Goal: Task Accomplishment & Management: Use online tool/utility

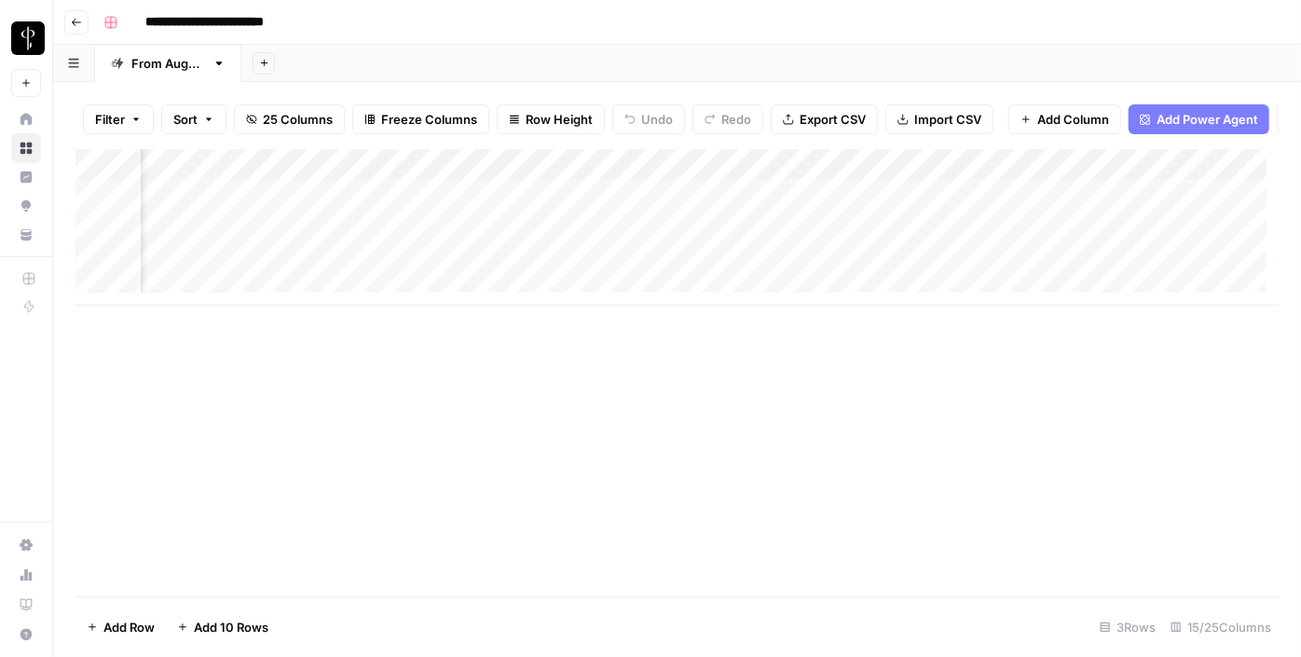
scroll to position [0, 972]
click at [136, 122] on icon "button" at bounding box center [135, 119] width 11 height 11
click at [208, 225] on div "Add Filter" at bounding box center [453, 211] width 724 height 54
click at [209, 214] on button "Add Filter" at bounding box center [453, 211] width 694 height 24
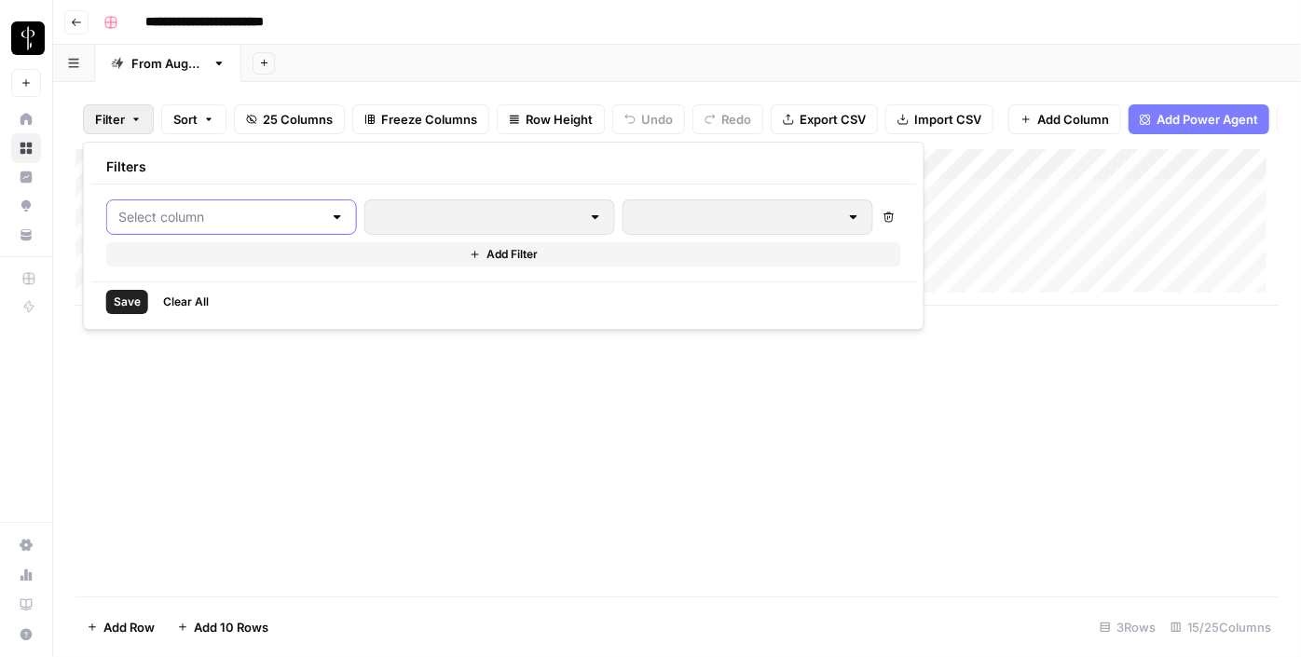
click at [206, 219] on input "text" at bounding box center [220, 217] width 204 height 19
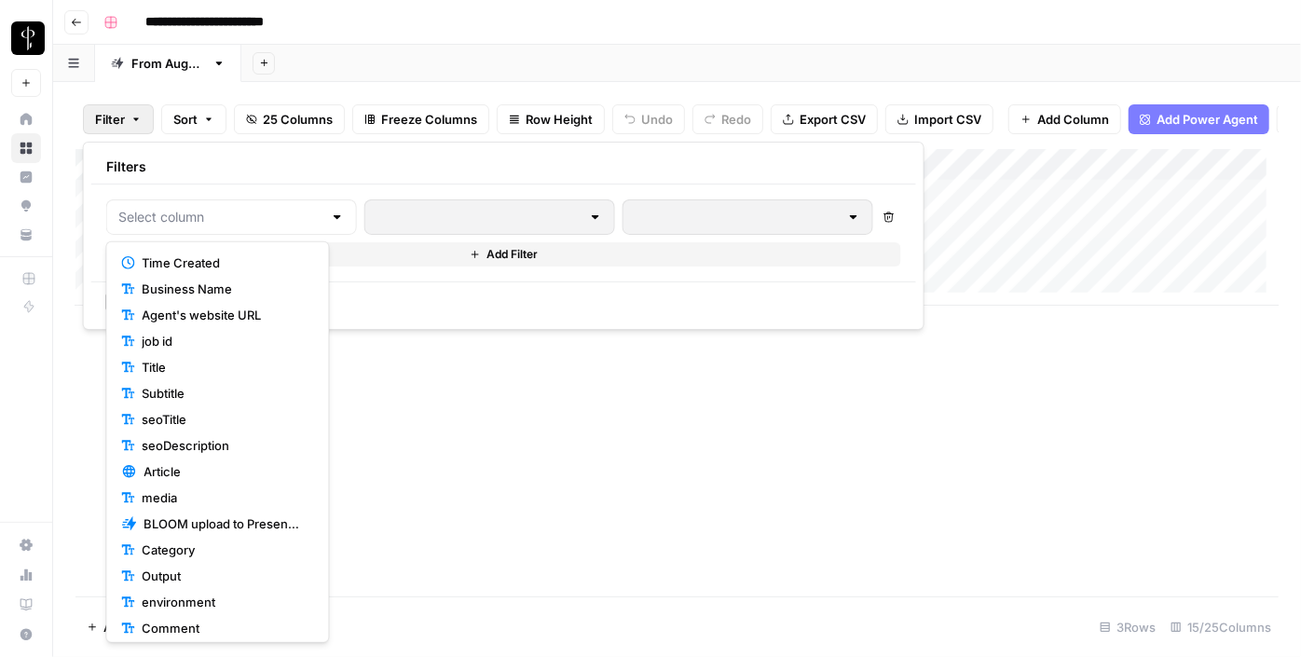
scroll to position [240, 0]
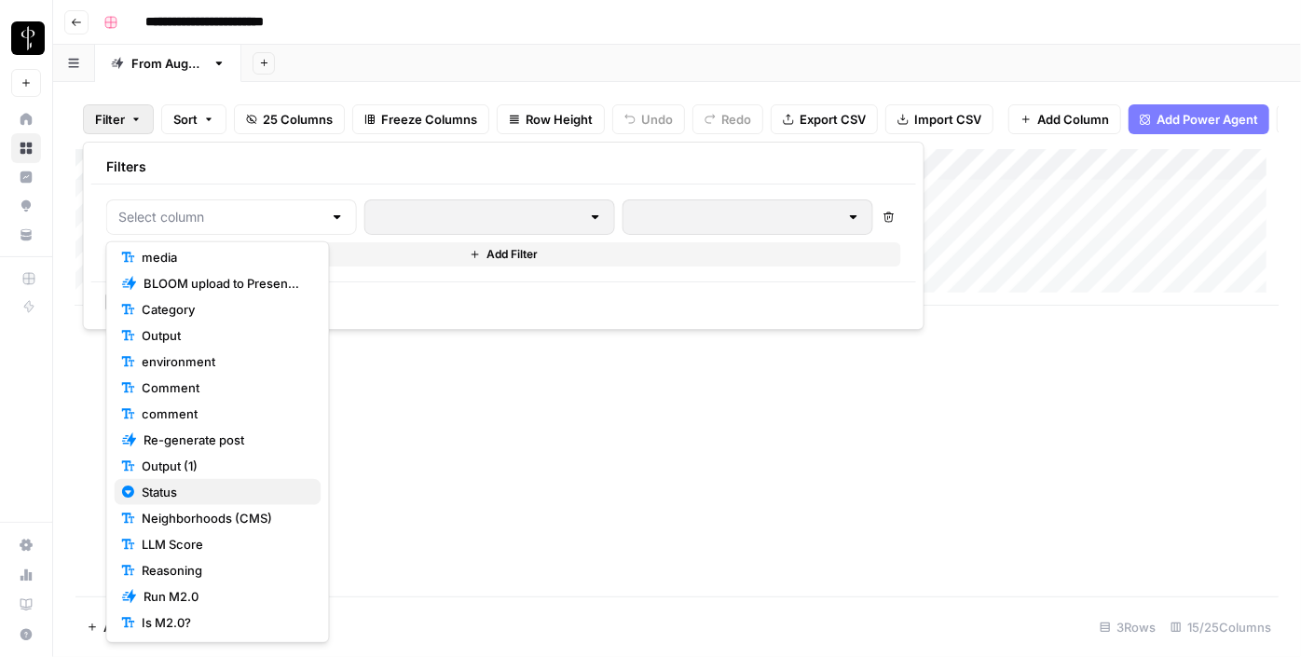
click at [184, 498] on span "Status" at bounding box center [224, 492] width 164 height 19
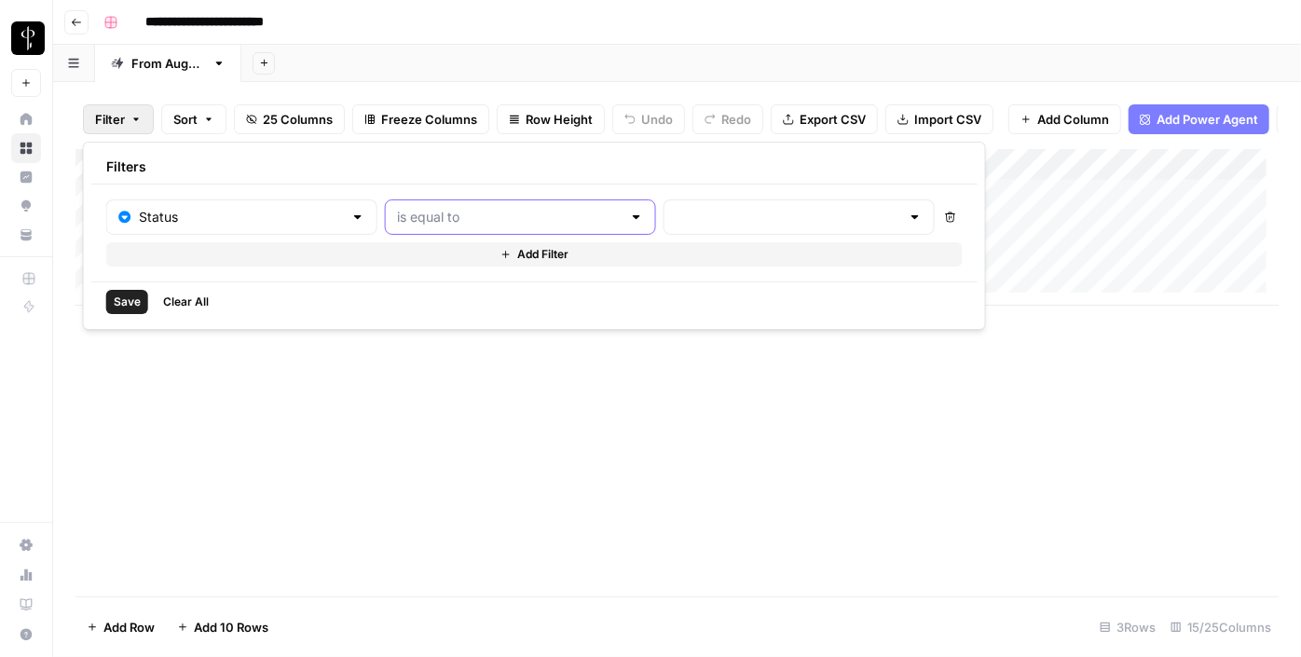
click at [486, 208] on input "text" at bounding box center [509, 217] width 225 height 19
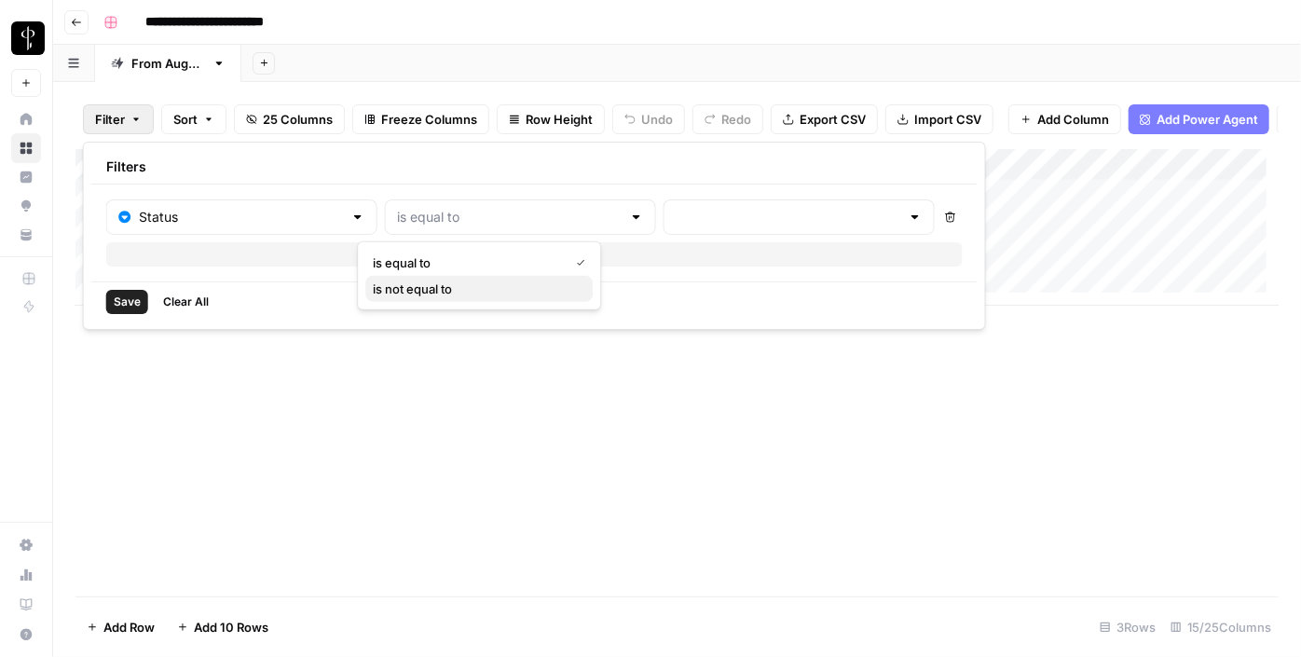
click at [479, 291] on span "is not equal to" at bounding box center [475, 288] width 205 height 19
type input "is not equal to"
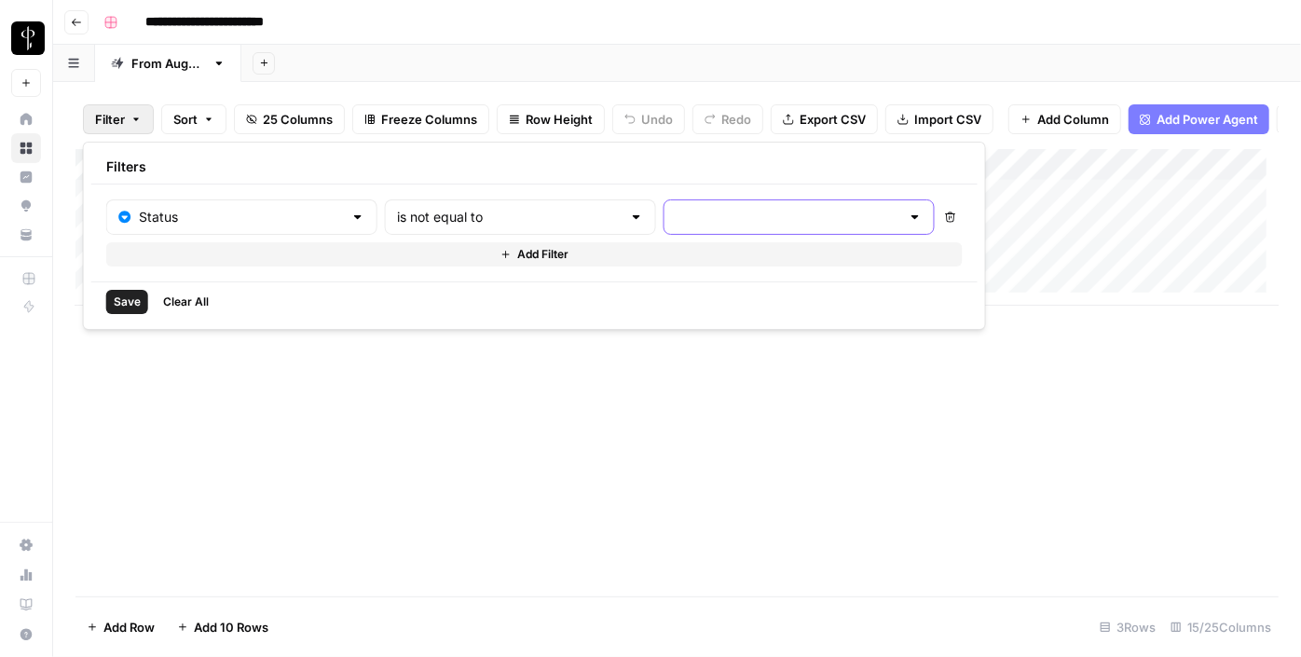
click at [675, 213] on input "text" at bounding box center [787, 217] width 225 height 19
click at [656, 255] on span "Posted" at bounding box center [739, 262] width 183 height 19
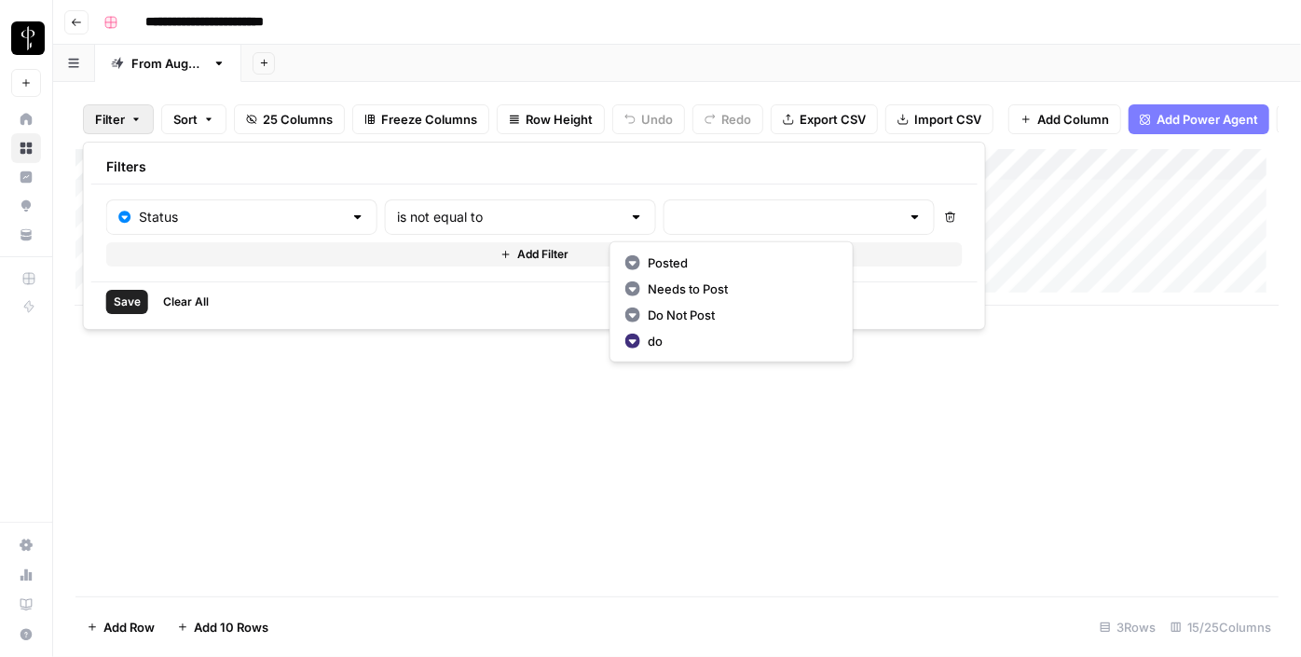
type input "Posted"
click at [553, 253] on button "Add Filter" at bounding box center [537, 254] width 862 height 24
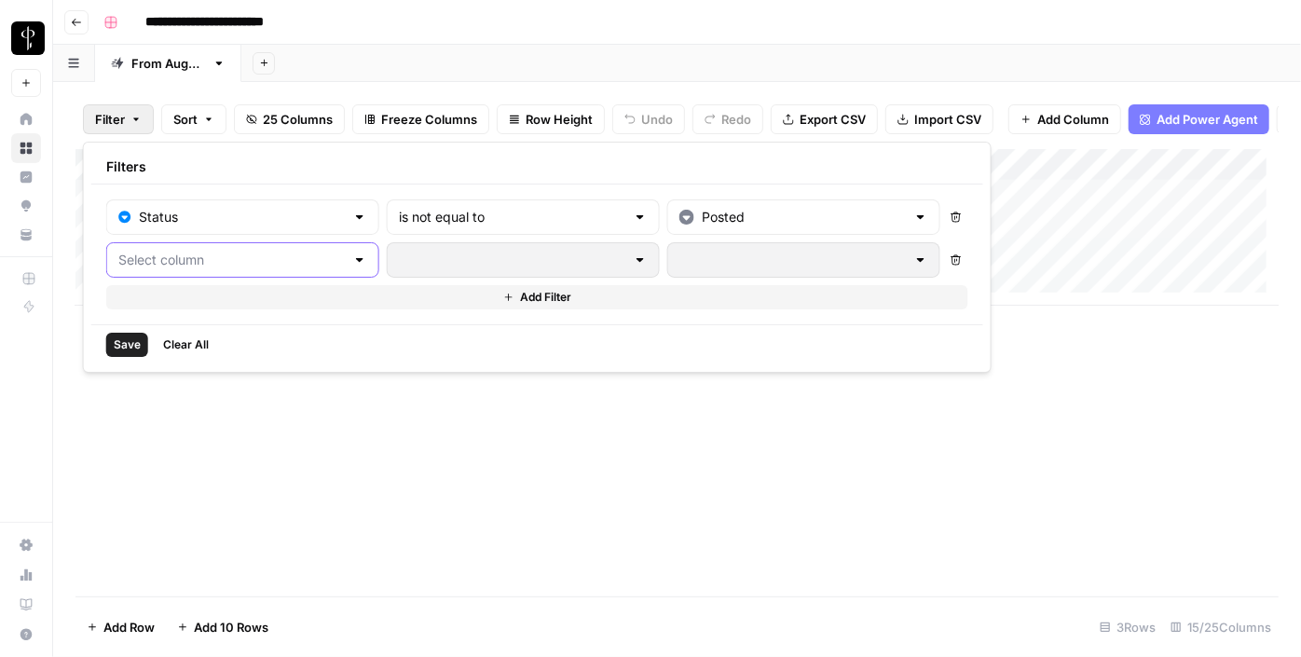
click at [295, 261] on input "text" at bounding box center [231, 260] width 226 height 19
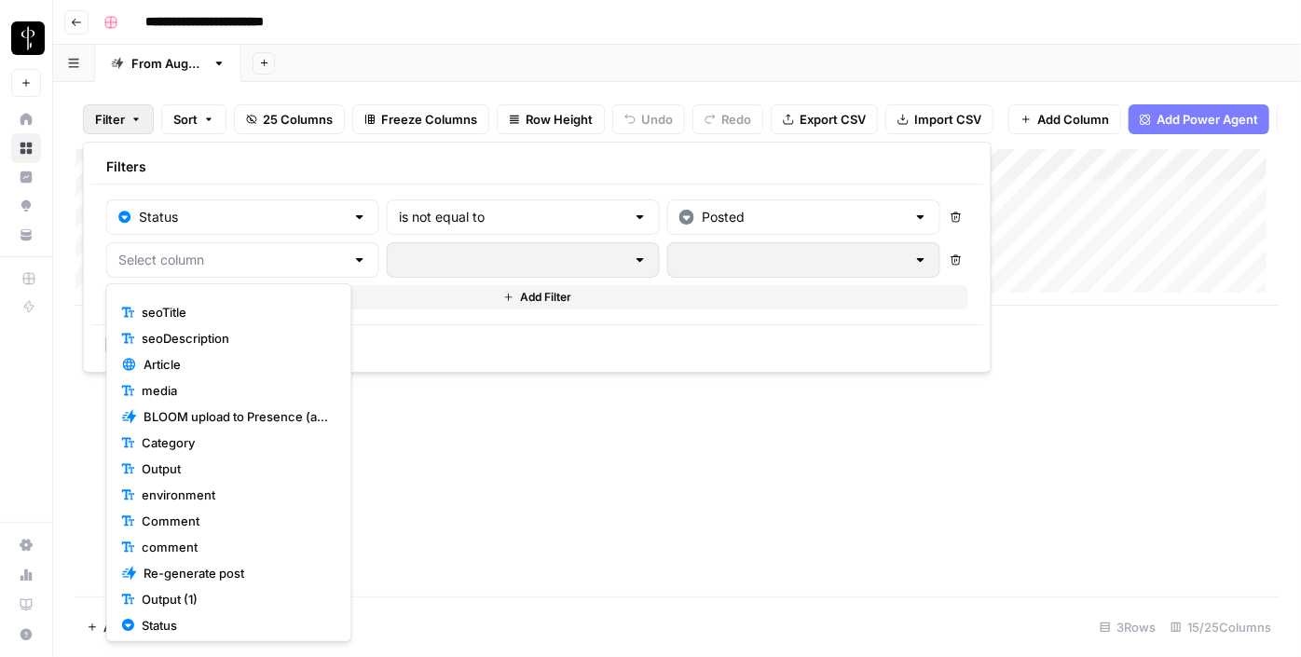
scroll to position [151, 0]
click at [228, 628] on span "Status" at bounding box center [235, 623] width 186 height 19
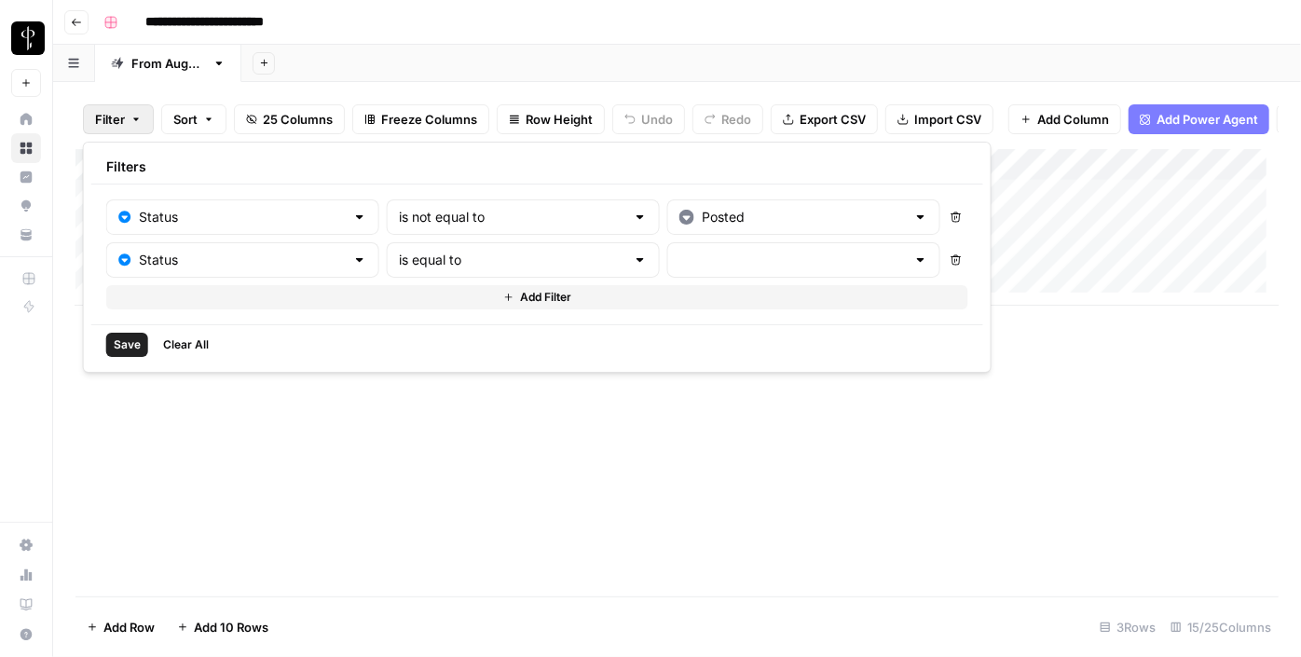
click at [430, 270] on div "is equal to" at bounding box center [523, 259] width 273 height 35
click at [429, 334] on span "is not equal to" at bounding box center [478, 330] width 207 height 19
type input "is not equal to"
click at [679, 256] on input "text" at bounding box center [792, 260] width 226 height 19
click at [663, 327] on span "Needs to Post" at bounding box center [742, 330] width 184 height 19
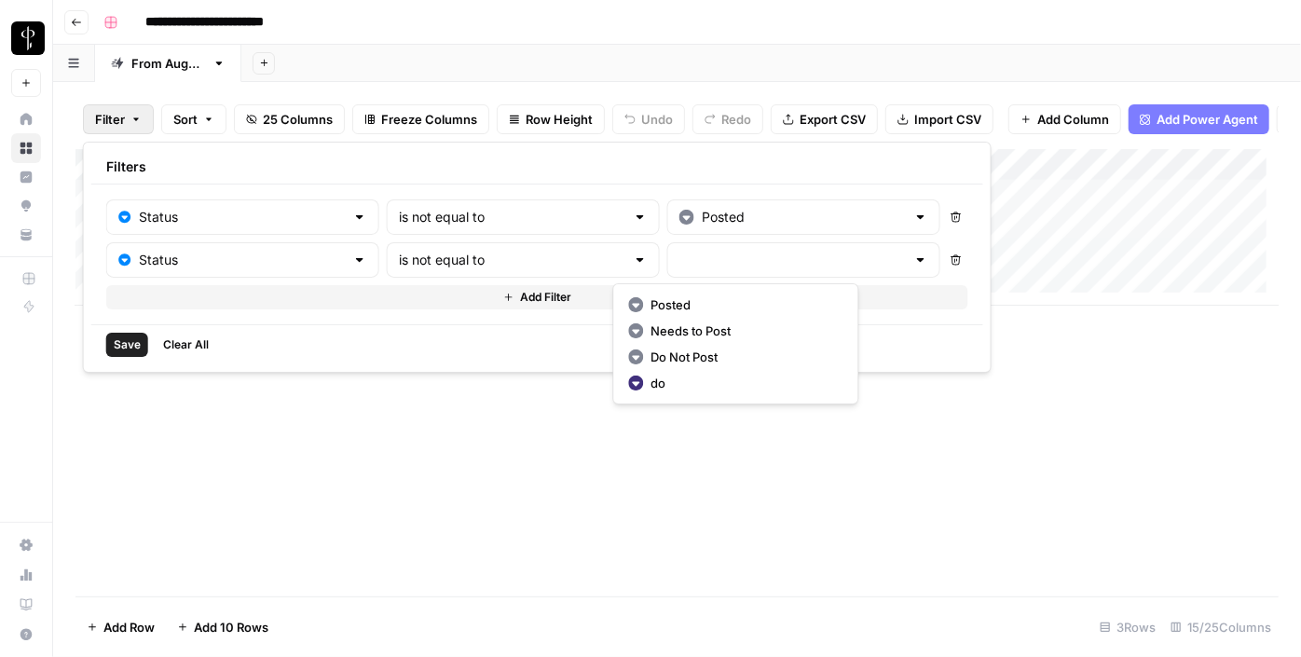
type input "Needs to Post"
click at [520, 289] on span "Add Filter" at bounding box center [545, 297] width 51 height 17
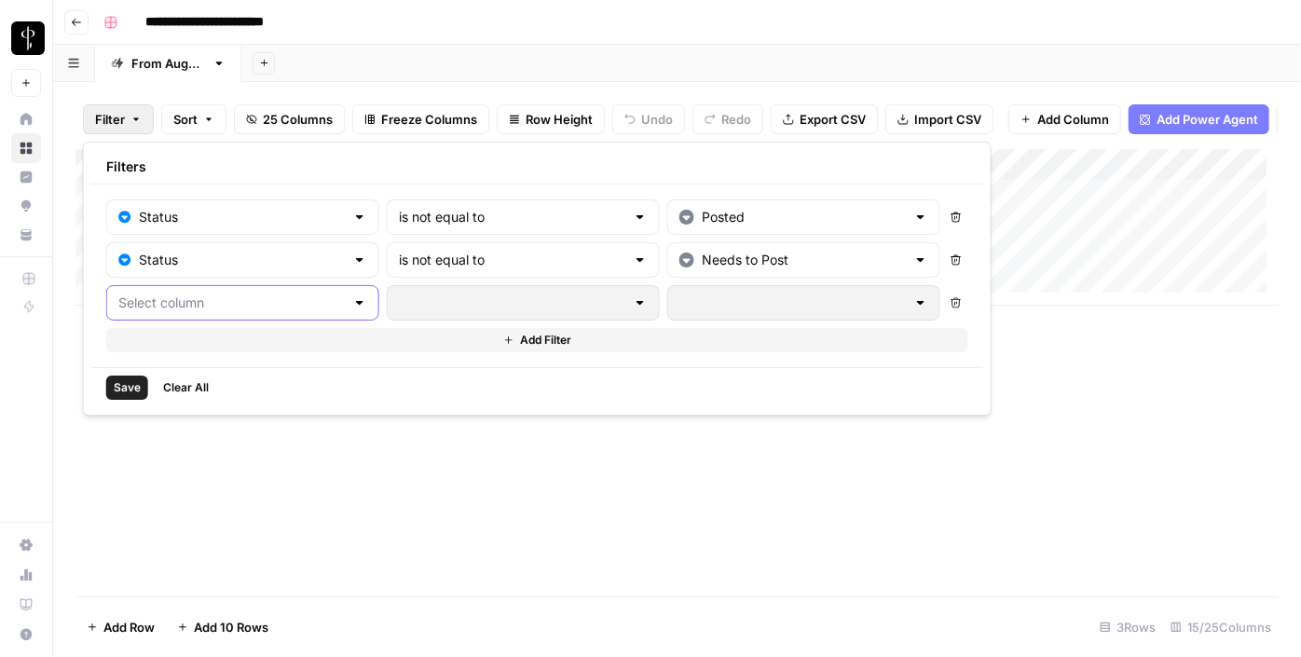
click at [280, 294] on input "text" at bounding box center [231, 302] width 226 height 19
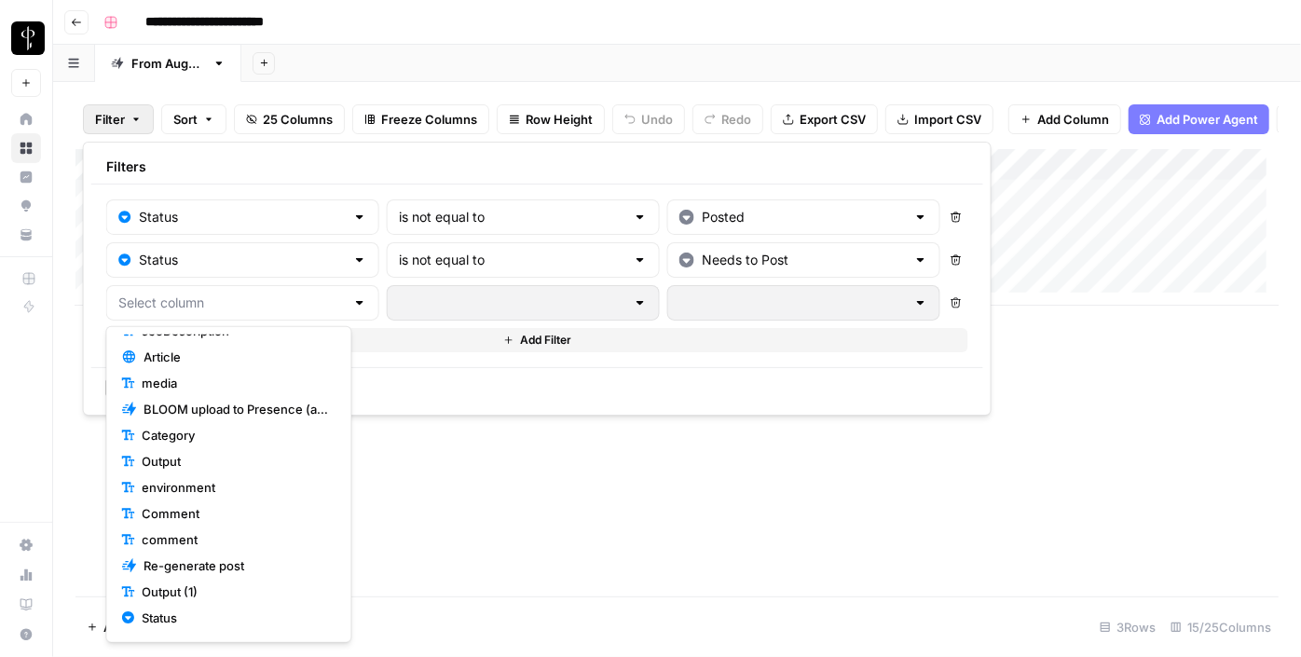
scroll to position [200, 0]
click at [220, 608] on span "Status" at bounding box center [235, 616] width 186 height 19
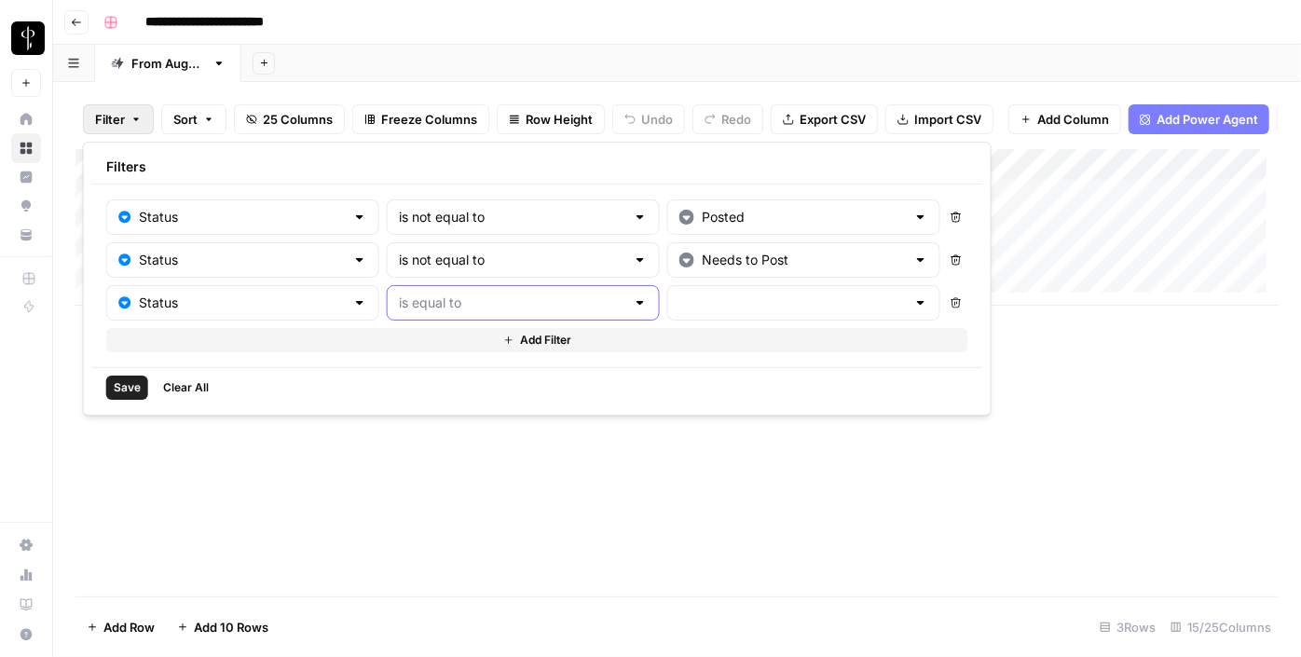
click at [446, 298] on input "text" at bounding box center [512, 302] width 226 height 19
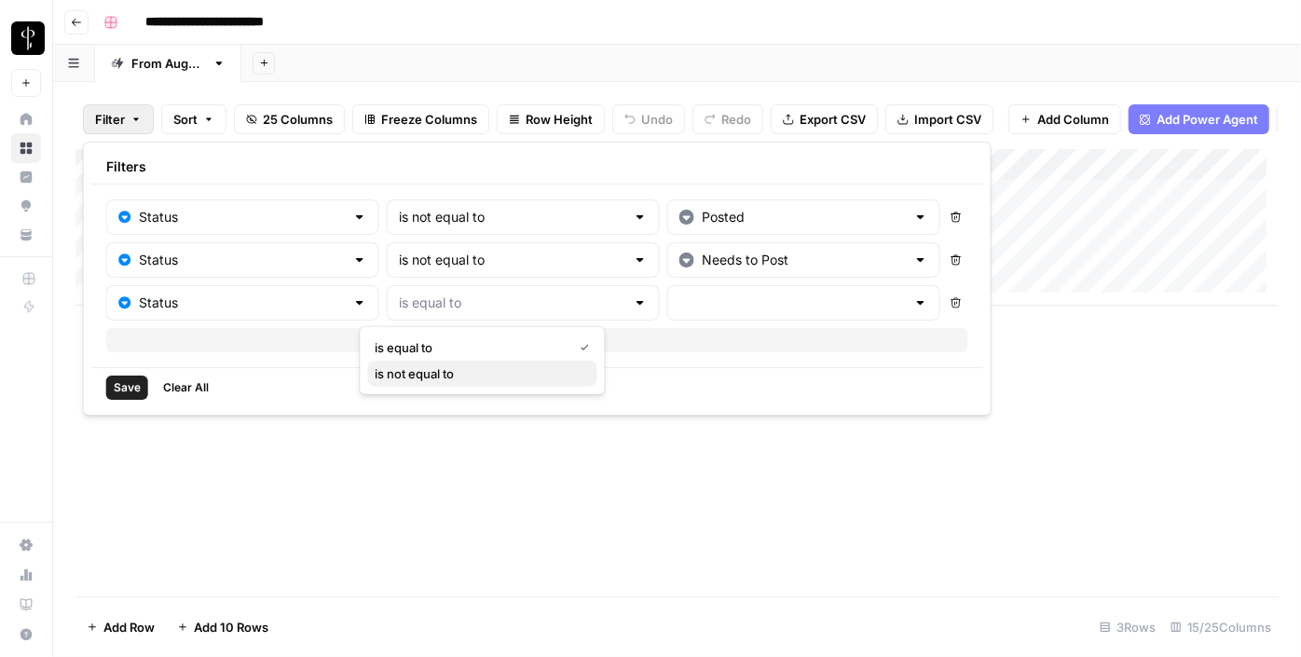
click at [437, 362] on button "is not equal to" at bounding box center [481, 374] width 229 height 26
type input "is not equal to"
click at [679, 301] on input "text" at bounding box center [792, 302] width 226 height 19
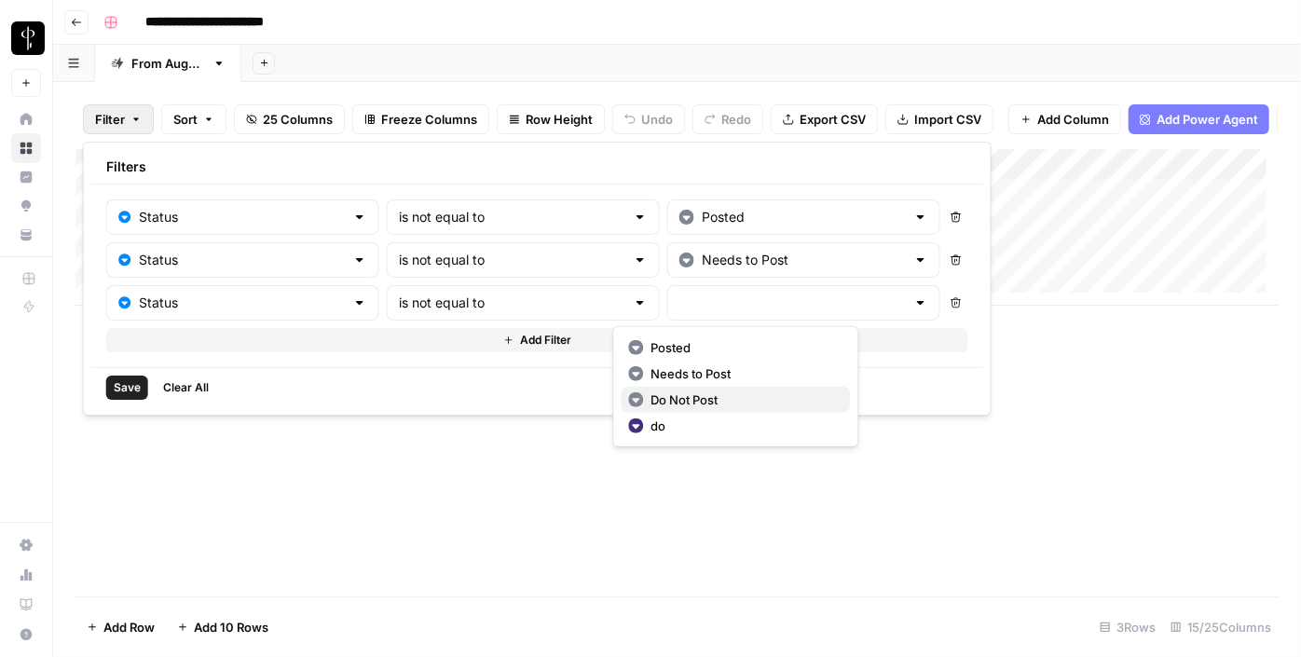
click at [648, 387] on button "Do Not Post" at bounding box center [734, 400] width 229 height 26
type input "Do Not Post"
click at [136, 379] on span "Save" at bounding box center [127, 387] width 27 height 17
